Goal: Task Accomplishment & Management: Manage account settings

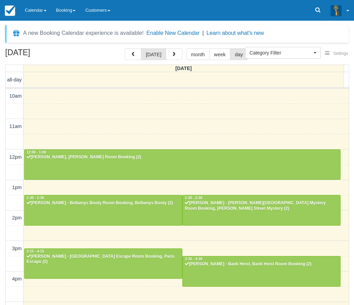
select select
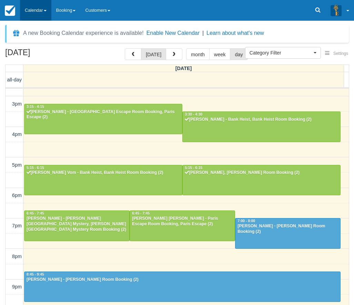
click at [32, 18] on link "Calendar" at bounding box center [35, 10] width 31 height 21
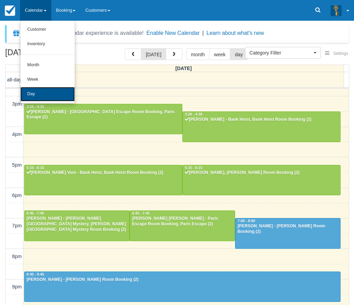
click at [53, 97] on link "Day" at bounding box center [47, 94] width 55 height 14
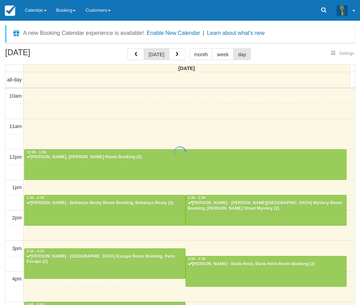
select select
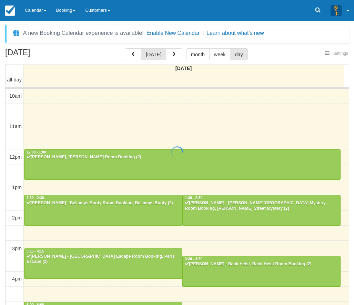
scroll to position [145, 0]
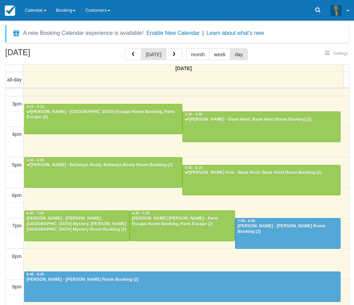
select select
click at [46, 13] on link "Calendar" at bounding box center [35, 10] width 31 height 21
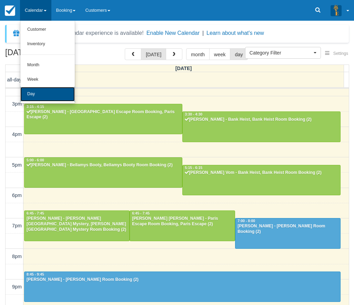
click at [53, 92] on link "Day" at bounding box center [47, 94] width 55 height 14
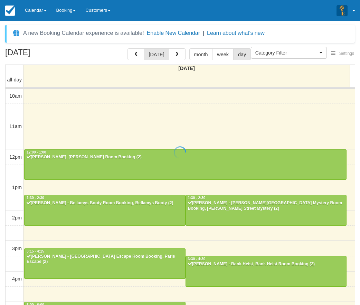
select select
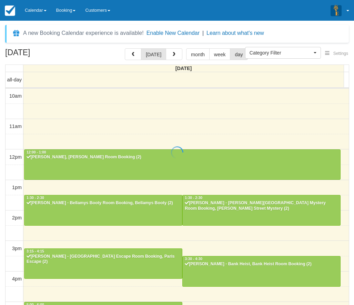
scroll to position [145, 0]
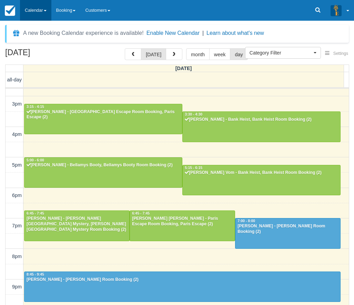
click at [34, 11] on link "Calendar" at bounding box center [35, 10] width 31 height 21
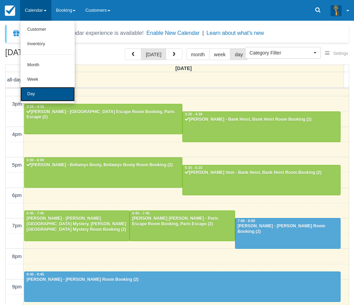
click at [41, 90] on link "Day" at bounding box center [47, 94] width 55 height 14
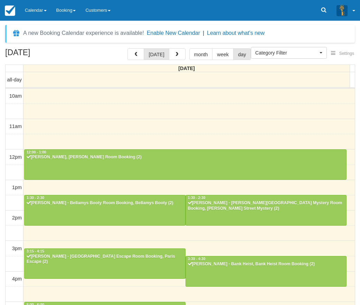
select select
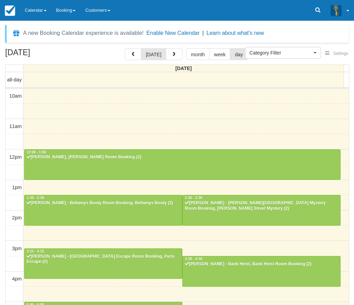
scroll to position [145, 0]
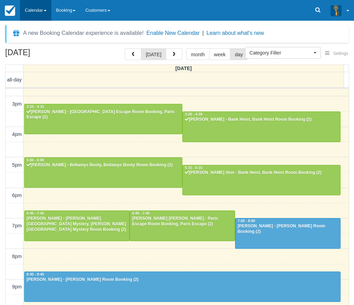
click at [43, 11] on link "Calendar" at bounding box center [35, 10] width 31 height 21
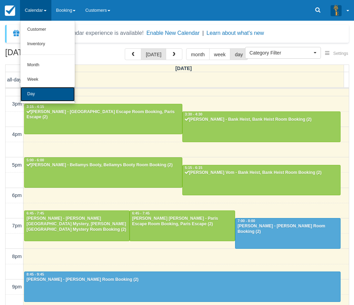
click at [47, 96] on link "Day" at bounding box center [47, 94] width 55 height 14
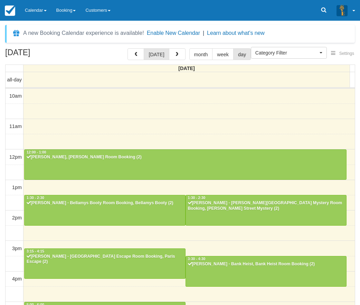
select select
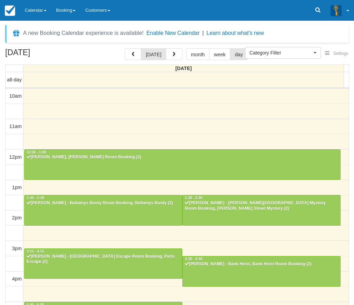
scroll to position [145, 0]
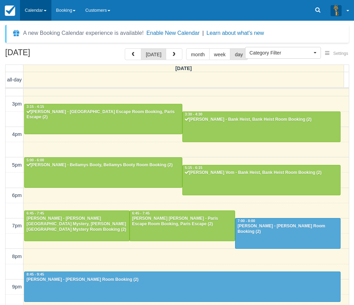
click at [39, 7] on link "Calendar" at bounding box center [35, 10] width 31 height 21
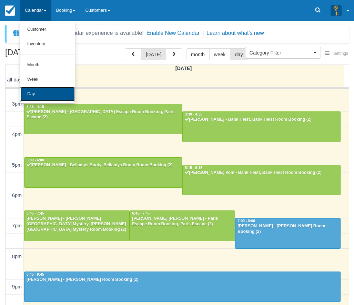
click at [40, 91] on link "Day" at bounding box center [47, 94] width 55 height 14
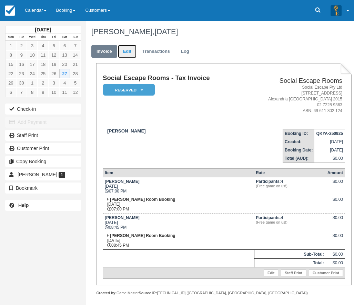
click at [127, 54] on link "Edit" at bounding box center [127, 51] width 19 height 13
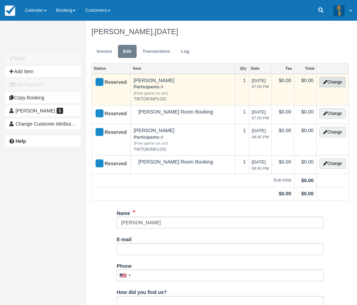
click at [335, 81] on button "Change" at bounding box center [332, 82] width 26 height 10
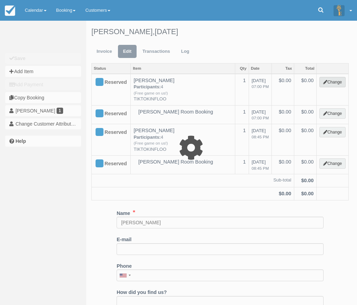
select select "2"
type input "0.00"
type input "TIKTOKINFLOO"
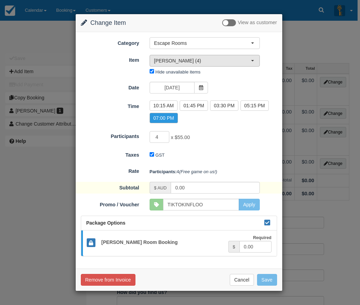
click at [191, 57] on button "Ransom (4)" at bounding box center [204, 61] width 110 height 12
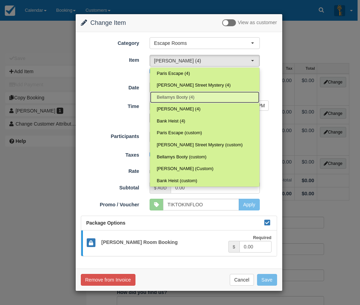
click at [189, 93] on link "Bellamys Booty (4)" at bounding box center [204, 97] width 109 height 12
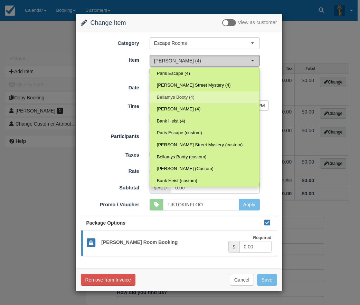
select select "69"
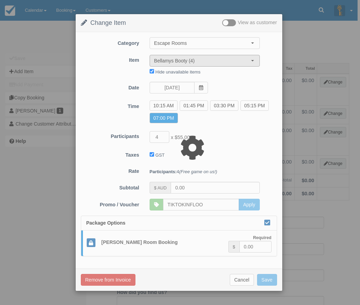
type input "220.00"
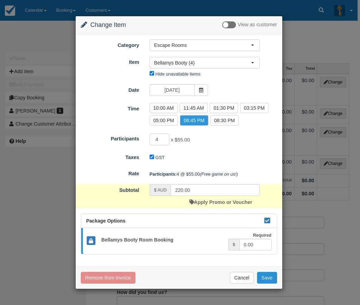
click at [266, 277] on button "Save" at bounding box center [267, 278] width 20 height 12
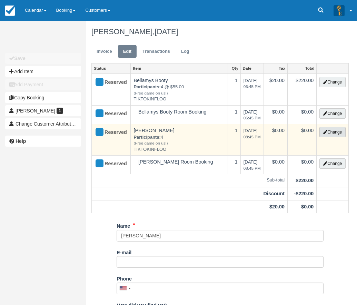
click at [331, 134] on button "Change" at bounding box center [332, 132] width 26 height 10
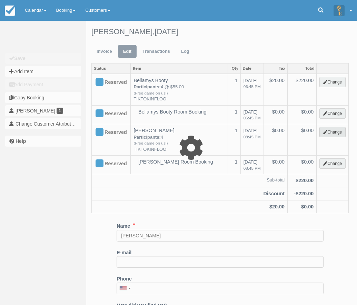
select select "2"
type input "0.00"
type input "TIKTOKINFLOO"
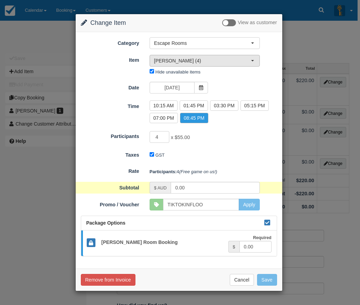
click at [185, 60] on span "Ransom (4)" at bounding box center [202, 60] width 97 height 7
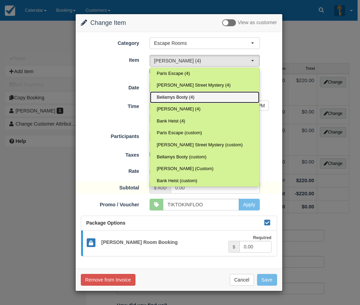
click at [184, 96] on span "Bellamys Booty (4)" at bounding box center [176, 97] width 38 height 7
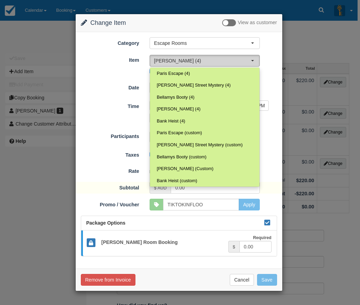
select select "69"
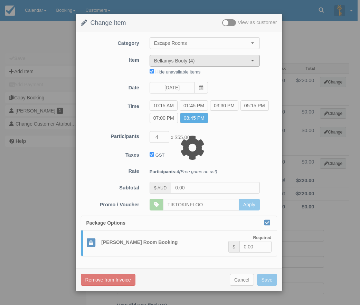
type input "220.00"
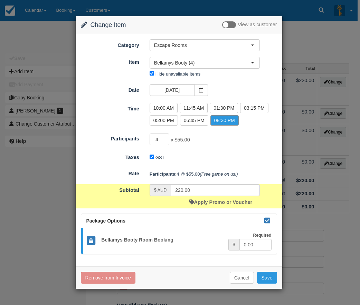
click at [220, 121] on label "08:30 PM" at bounding box center [224, 120] width 28 height 10
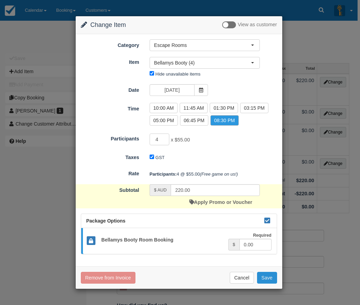
click at [268, 280] on button "Save" at bounding box center [267, 278] width 20 height 12
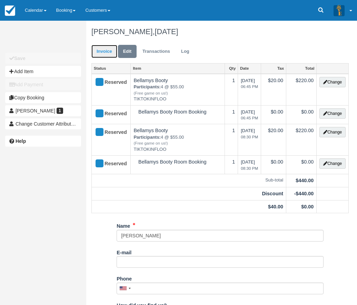
click at [105, 52] on link "Invoice" at bounding box center [104, 51] width 26 height 13
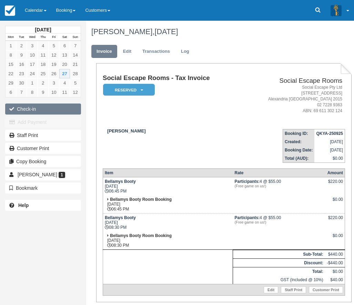
click at [51, 109] on button "Check-in" at bounding box center [43, 109] width 76 height 11
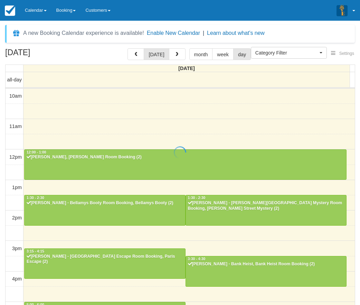
select select
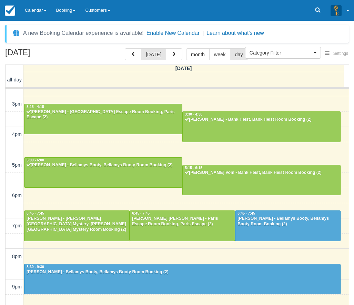
scroll to position [144, 0]
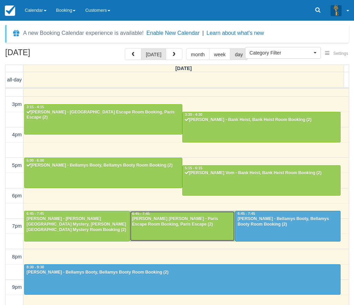
click at [186, 221] on div "Olivia Anne Coster - Paris Escape Room Booking, Paris Escape (2)" at bounding box center [182, 221] width 101 height 11
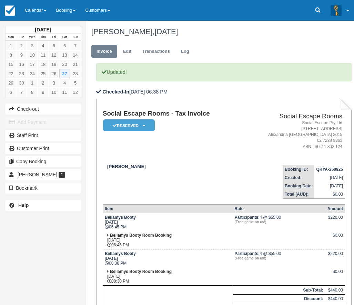
click at [146, 154] on td "Social Escape Rooms - Tax Invoice Reserved   Pending Deposit Paid Blocked for C…" at bounding box center [172, 134] width 139 height 49
click at [52, 111] on button "Check-out" at bounding box center [43, 109] width 76 height 11
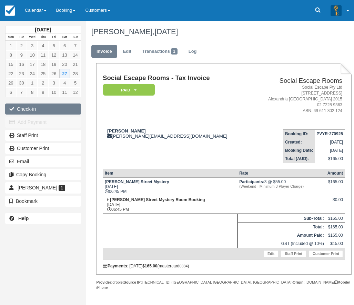
click at [57, 110] on button "Check-in" at bounding box center [43, 109] width 76 height 11
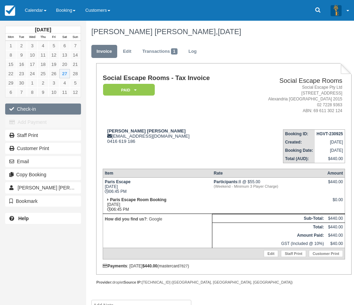
click at [46, 110] on button "Check-in" at bounding box center [43, 109] width 76 height 11
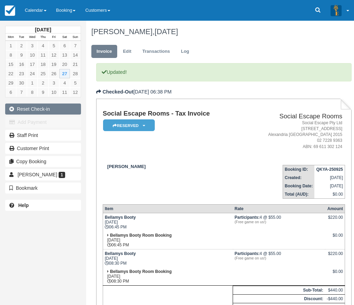
click at [42, 110] on button "Reset Check-in" at bounding box center [43, 109] width 76 height 11
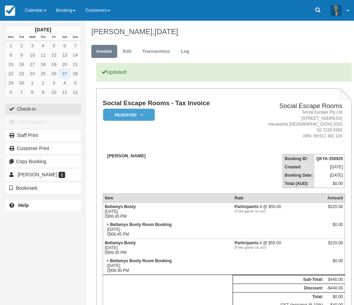
click at [34, 111] on button "Check-in" at bounding box center [43, 109] width 76 height 11
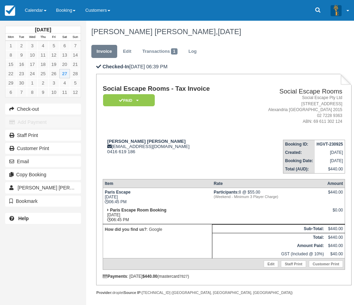
click at [186, 221] on td "Paris Escape Room Booking [DATE] 06:45 PM" at bounding box center [157, 215] width 109 height 18
click at [186, 221] on tbody "Paris Escape Sat Sept 27, 2025 06:45 PM Participants: 8 @ $55.00 (Weekend - Min…" at bounding box center [224, 229] width 242 height 82
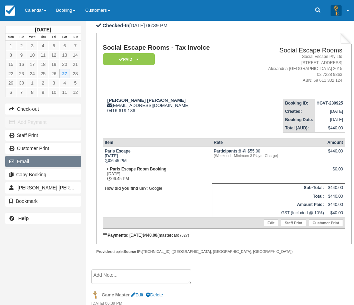
scroll to position [56, 0]
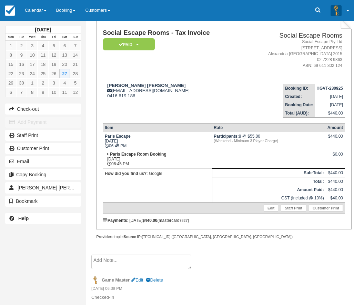
click at [154, 143] on td "Paris Escape Sat Sept 27, 2025 06:45 PM" at bounding box center [157, 141] width 109 height 18
drag, startPoint x: 212, startPoint y: 133, endPoint x: 267, endPoint y: 145, distance: 56.2
click at [267, 145] on td "Participants: 8 @ $55.00 (Weekend - Minimum 3 Player Charge)" at bounding box center [269, 141] width 114 height 18
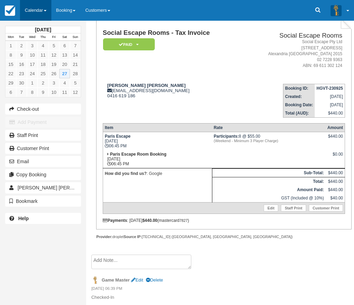
click at [51, 12] on link "Calendar" at bounding box center [35, 10] width 31 height 21
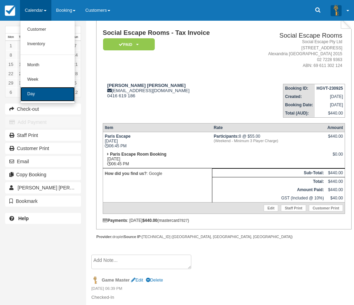
click at [52, 92] on link "Day" at bounding box center [47, 94] width 55 height 14
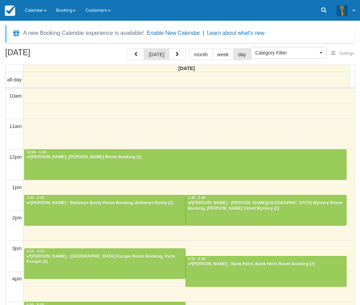
select select
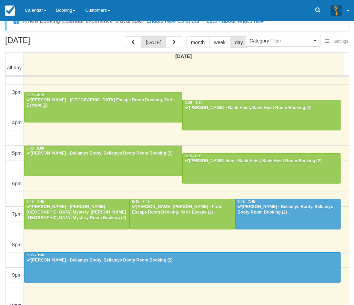
scroll to position [22, 0]
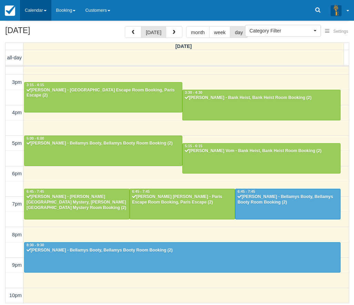
click at [39, 11] on link "Calendar" at bounding box center [35, 10] width 31 height 21
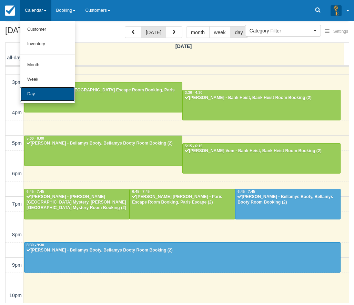
click at [52, 93] on link "Day" at bounding box center [47, 94] width 55 height 14
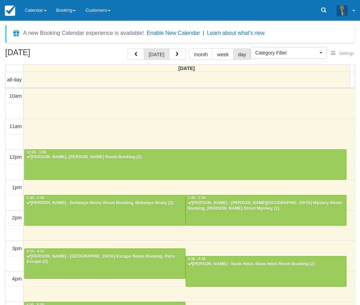
select select
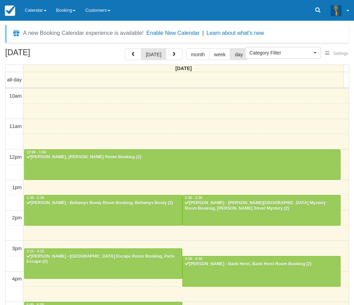
scroll to position [145, 0]
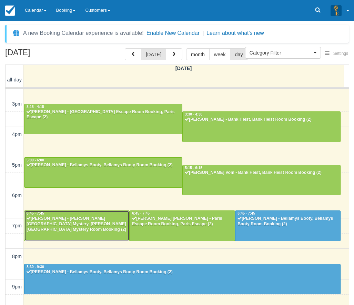
click at [93, 223] on div "[PERSON_NAME] - [PERSON_NAME][GEOGRAPHIC_DATA] Mystery, [PERSON_NAME][GEOGRAPHI…" at bounding box center [76, 224] width 101 height 17
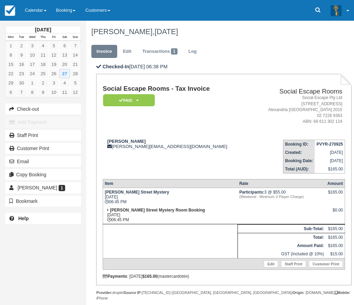
click at [167, 167] on td "[PERSON_NAME] [PERSON_NAME][EMAIL_ADDRESS][DOMAIN_NAME]" at bounding box center [177, 153] width 148 height 39
click at [196, 133] on td "Social Escape Rooms - Tax Invoice Paid   Pending Reserved Deposit Blocked for C…" at bounding box center [177, 109] width 148 height 49
drag, startPoint x: 187, startPoint y: 158, endPoint x: 141, endPoint y: 137, distance: 50.5
click at [183, 158] on td "Adrian Navarro adrian.navarro093@gmail.com" at bounding box center [177, 153] width 148 height 39
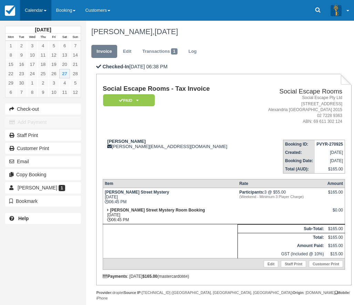
click at [29, 11] on link "Calendar" at bounding box center [35, 10] width 31 height 21
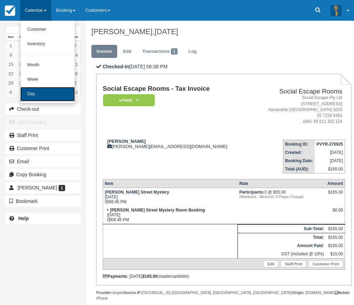
click at [46, 91] on link "Day" at bounding box center [47, 94] width 55 height 14
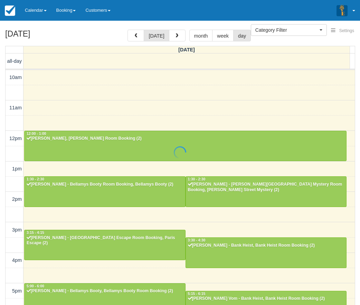
select select
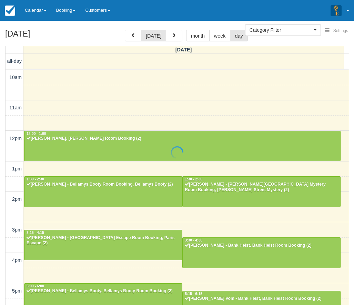
scroll to position [145, 0]
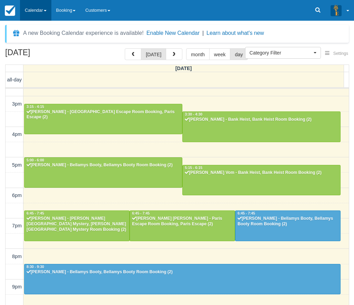
click at [35, 11] on link "Calendar" at bounding box center [35, 10] width 31 height 21
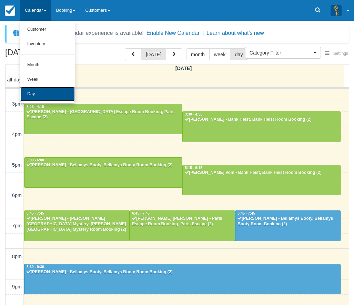
click at [41, 95] on link "Day" at bounding box center [47, 94] width 55 height 14
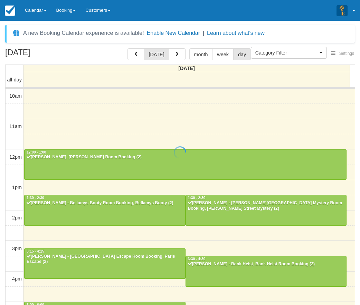
select select
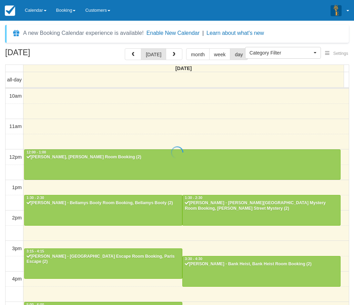
scroll to position [145, 0]
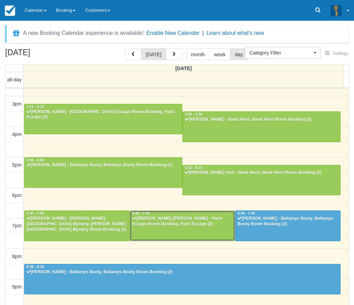
click at [174, 226] on div "[PERSON_NAME] [PERSON_NAME] - Paris Escape Room Booking, Paris Escape (2)" at bounding box center [182, 221] width 101 height 11
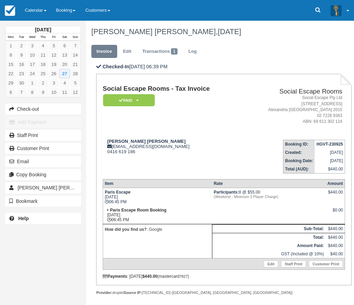
click at [196, 122] on td "Social Escape Rooms - Tax Invoice Paid   Pending Reserved Deposit Blocked for C…" at bounding box center [172, 109] width 139 height 49
click at [203, 123] on td "Social Escape Rooms - Tax Invoice Paid   Pending Reserved Deposit Blocked for C…" at bounding box center [172, 109] width 139 height 49
click at [205, 138] on td "Olivia Anne Coster oliviacoster25@gmail.com 0416 619 186" at bounding box center [172, 153] width 139 height 39
click at [172, 137] on td "Olivia Anne Coster oliviacoster25@gmail.com 0416 619 186" at bounding box center [172, 153] width 139 height 39
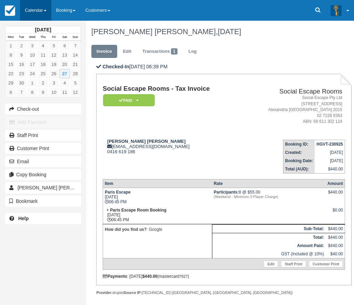
click at [44, 10] on link "Calendar" at bounding box center [35, 10] width 31 height 21
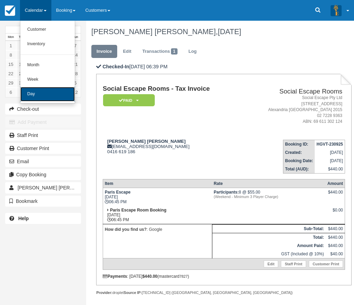
click at [49, 91] on link "Day" at bounding box center [47, 94] width 55 height 14
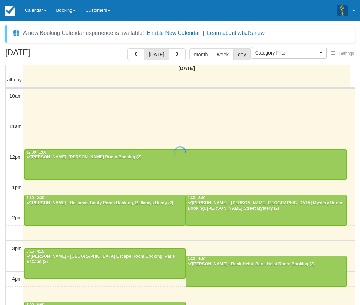
select select
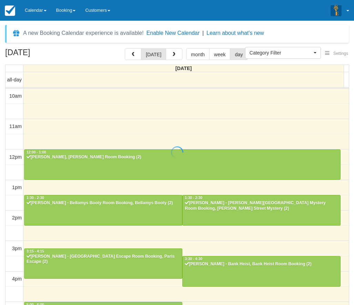
scroll to position [145, 0]
